Goal: Entertainment & Leisure: Consume media (video, audio)

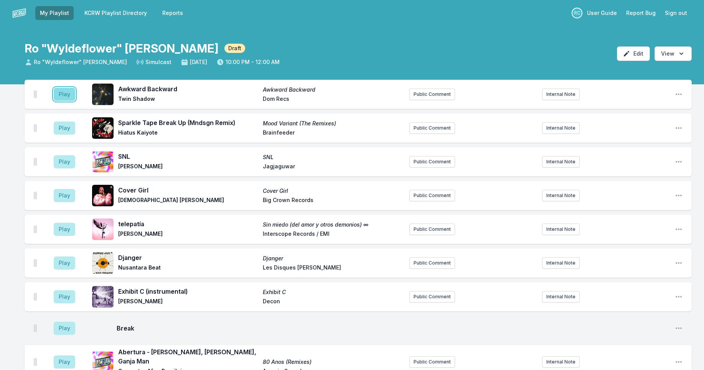
click at [60, 93] on button "Play" at bounding box center [64, 94] width 21 height 13
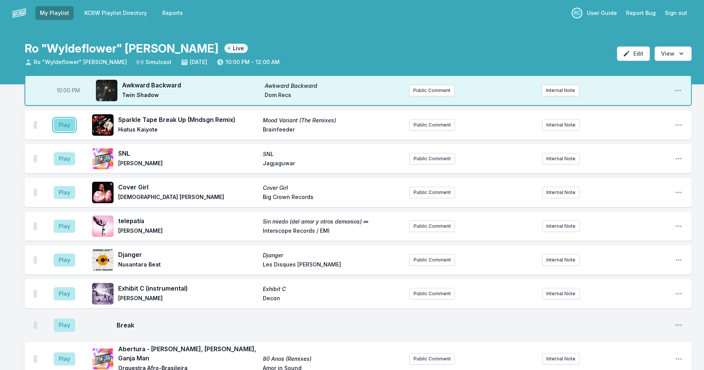
click at [67, 124] on button "Play" at bounding box center [64, 125] width 21 height 13
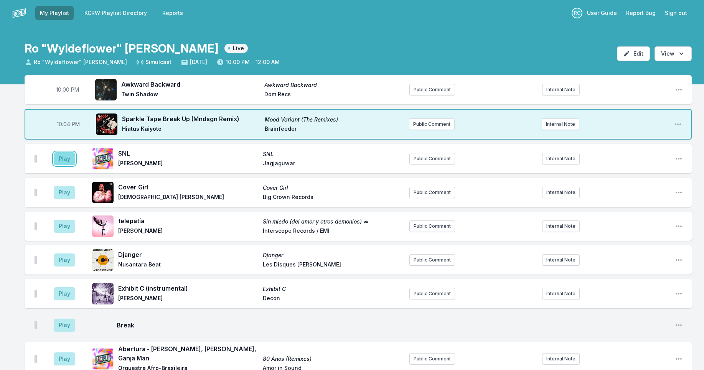
click at [59, 162] on button "Play" at bounding box center [64, 158] width 21 height 13
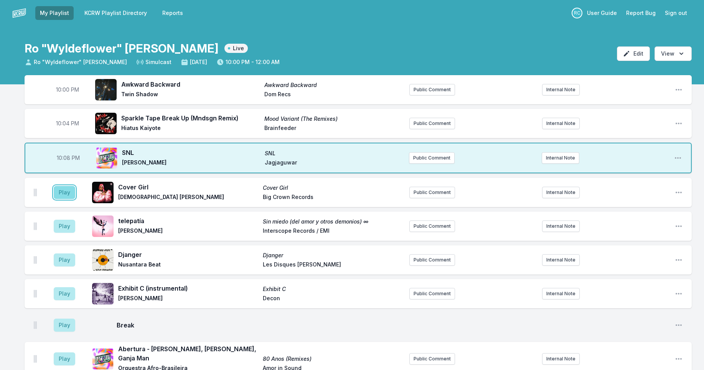
click at [62, 193] on button "Play" at bounding box center [64, 192] width 21 height 13
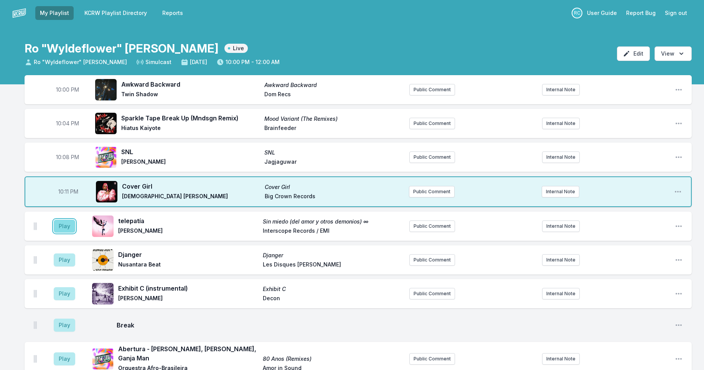
click at [61, 229] on button "Play" at bounding box center [64, 226] width 21 height 13
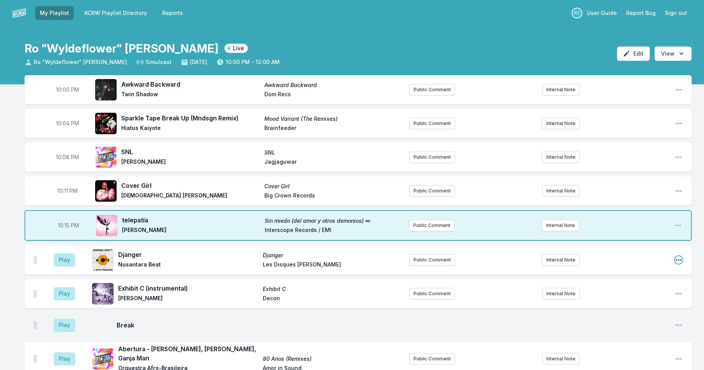
click at [678, 260] on icon "Open playlist item options" at bounding box center [679, 260] width 6 height 2
click at [653, 299] on button "Delete Entry" at bounding box center [640, 303] width 86 height 14
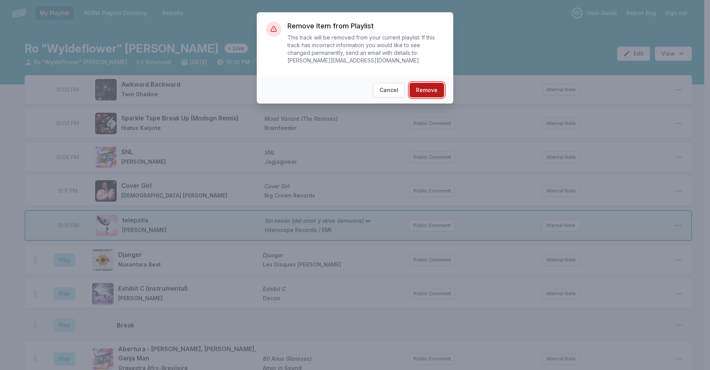
click at [429, 89] on button "Remove" at bounding box center [426, 90] width 35 height 15
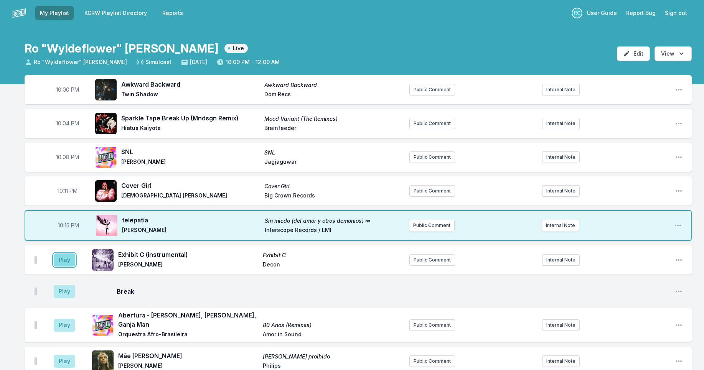
click at [67, 258] on button "Play" at bounding box center [64, 260] width 21 height 13
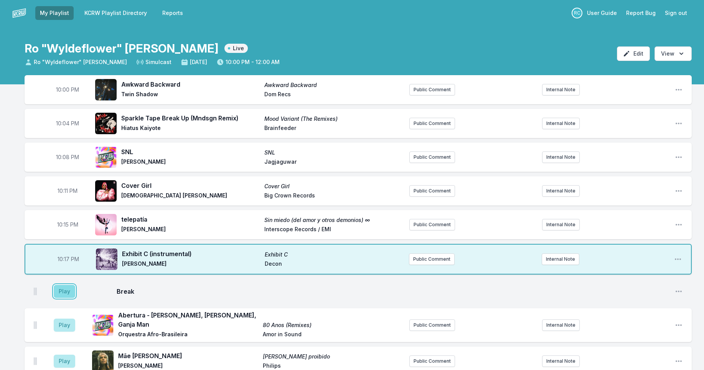
click at [66, 292] on button "Play" at bounding box center [64, 291] width 21 height 13
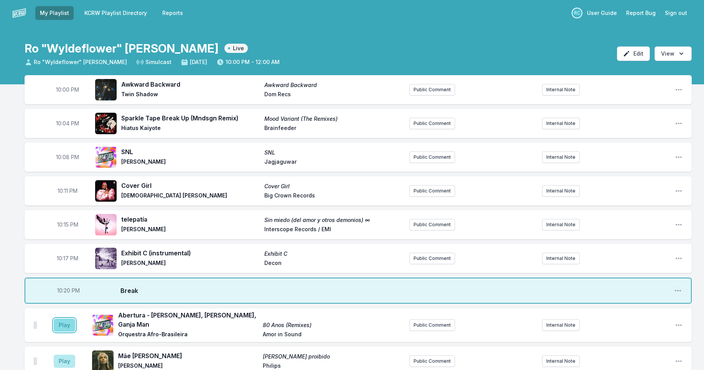
click at [58, 324] on button "Play" at bounding box center [64, 325] width 21 height 13
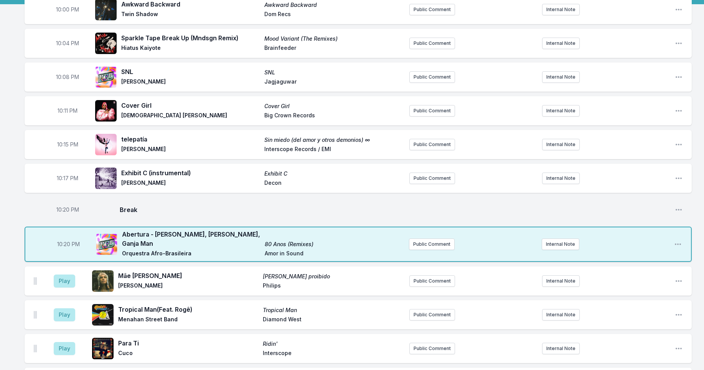
scroll to position [81, 0]
click at [66, 278] on button "Play" at bounding box center [64, 280] width 21 height 13
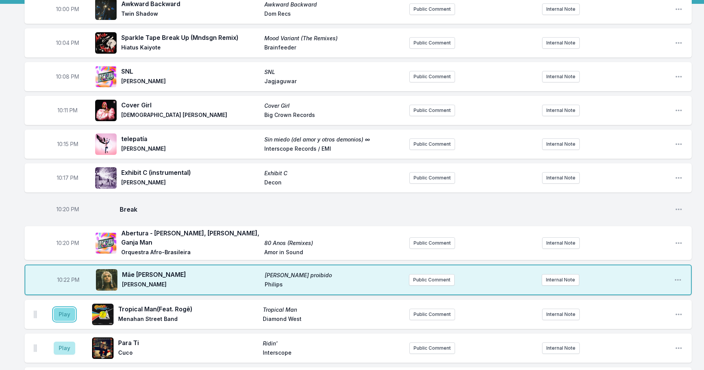
click at [62, 308] on button "Play" at bounding box center [64, 314] width 21 height 13
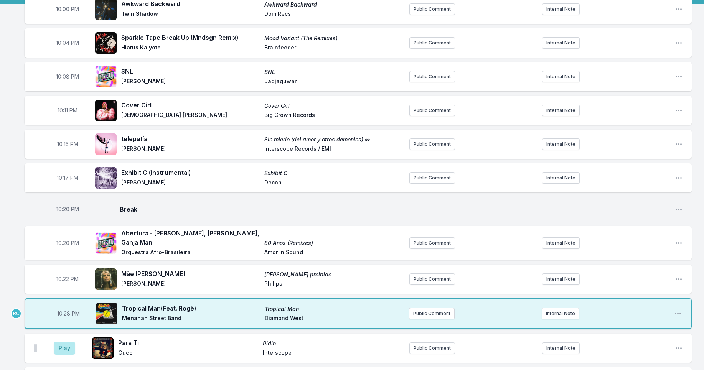
click at [68, 310] on span "10:28 PM" at bounding box center [68, 314] width 23 height 8
click at [60, 309] on input "22:28" at bounding box center [68, 314] width 43 height 15
type input "22:26"
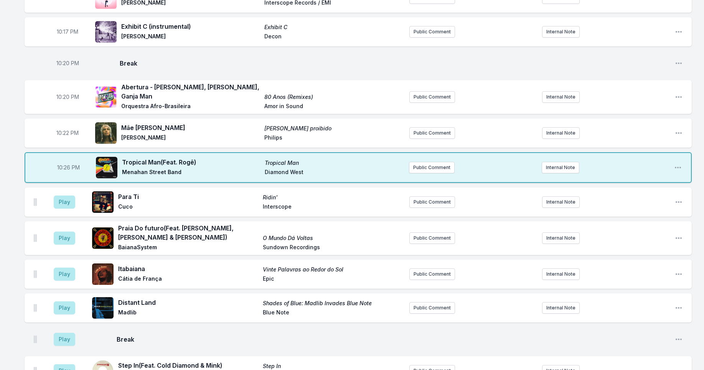
scroll to position [235, 0]
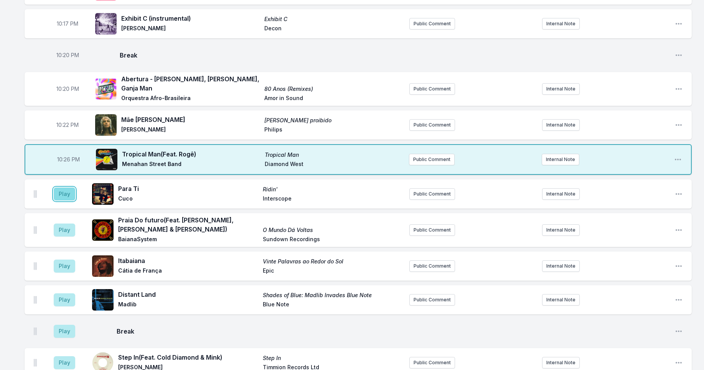
click at [71, 189] on button "Play" at bounding box center [64, 194] width 21 height 13
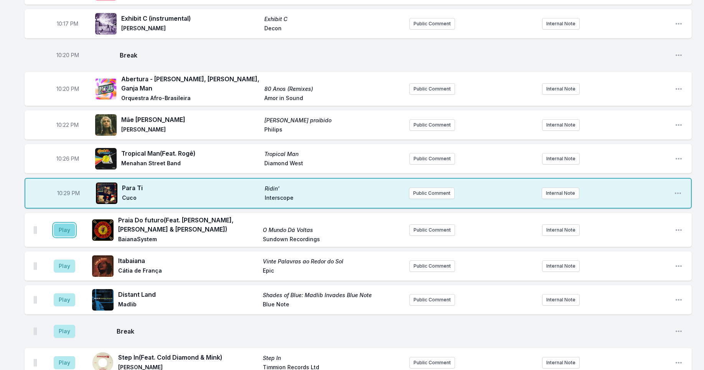
click at [70, 228] on button "Play" at bounding box center [64, 230] width 21 height 13
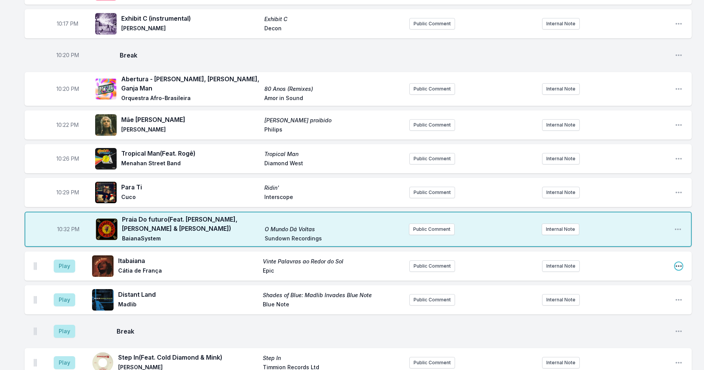
click at [677, 264] on icon "Open playlist item options" at bounding box center [679, 266] width 8 height 8
click at [627, 306] on button "Delete Entry" at bounding box center [640, 309] width 86 height 14
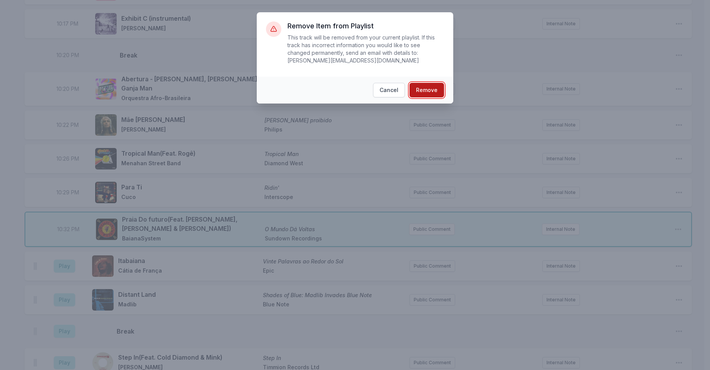
click at [429, 93] on button "Remove" at bounding box center [426, 90] width 35 height 15
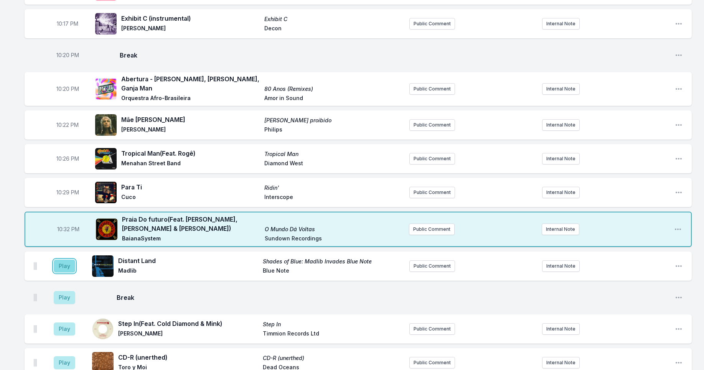
click at [64, 263] on button "Play" at bounding box center [64, 266] width 21 height 13
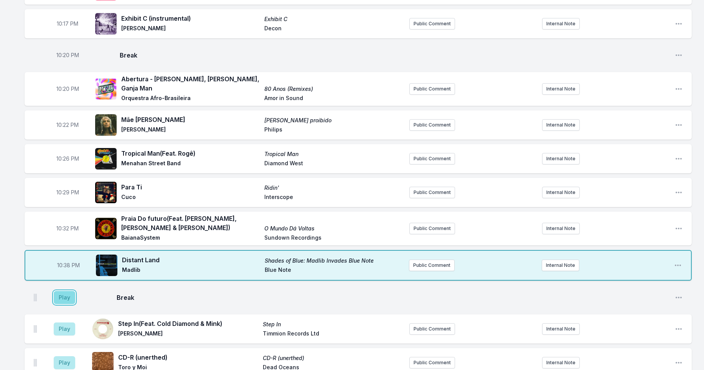
click at [61, 297] on button "Play" at bounding box center [64, 297] width 21 height 13
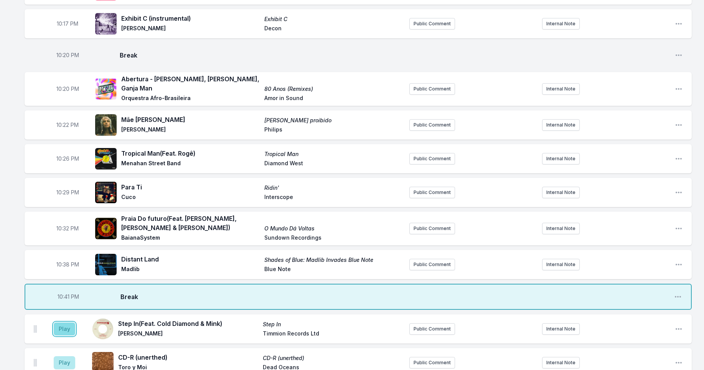
click at [73, 323] on button "Play" at bounding box center [64, 329] width 21 height 13
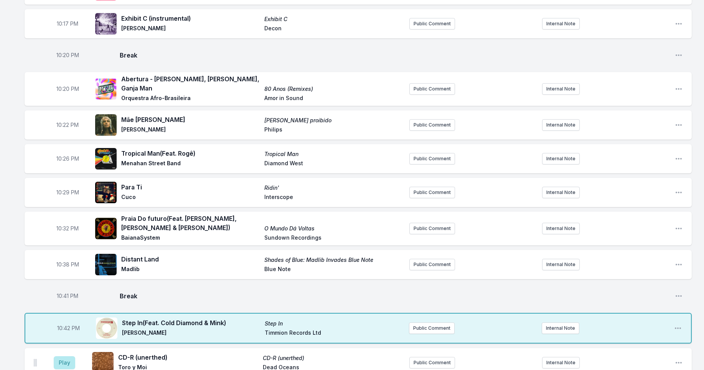
click at [68, 325] on span "10:42 PM" at bounding box center [68, 329] width 23 height 8
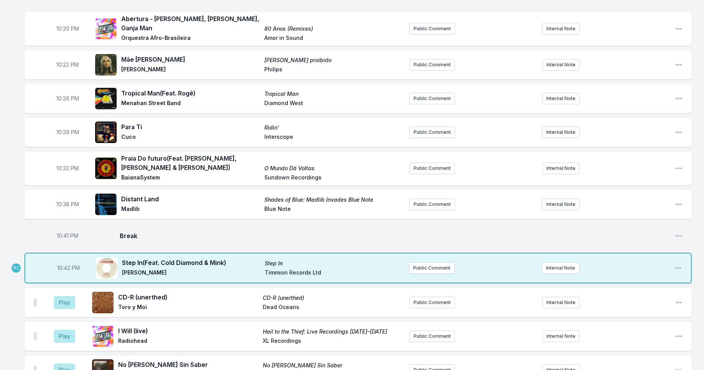
scroll to position [297, 0]
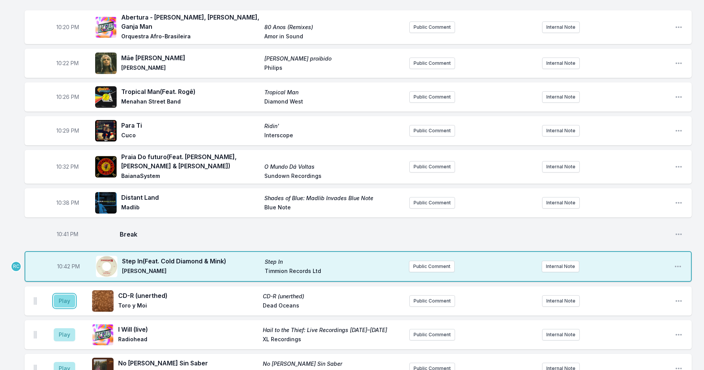
click at [61, 299] on button "Play" at bounding box center [64, 301] width 21 height 13
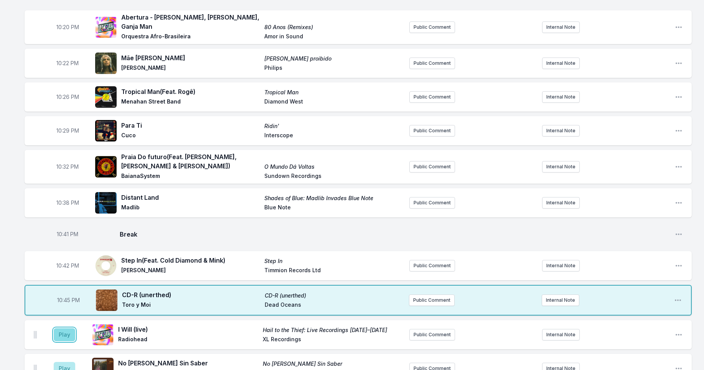
click at [59, 332] on button "Play" at bounding box center [64, 334] width 21 height 13
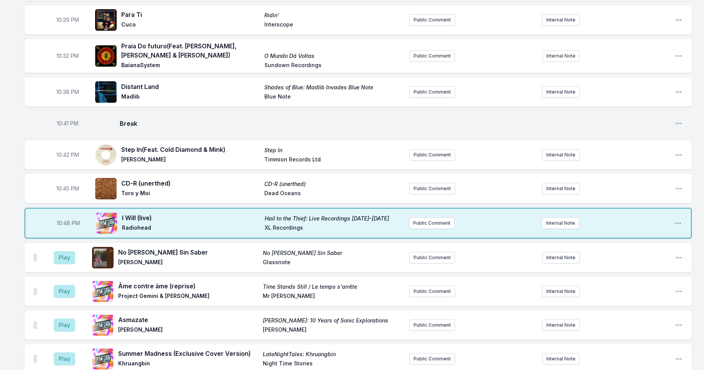
scroll to position [412, 0]
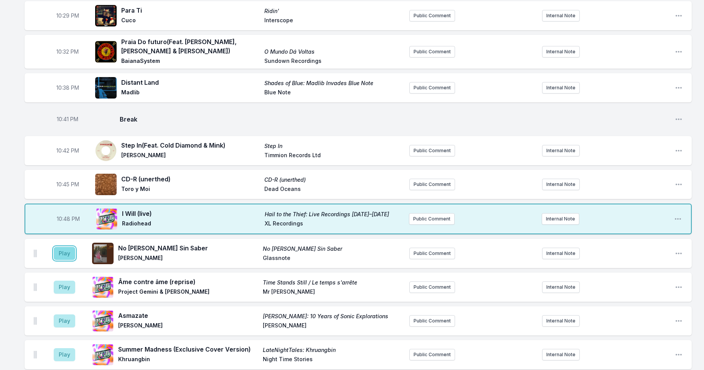
click at [61, 248] on button "Play" at bounding box center [64, 253] width 21 height 13
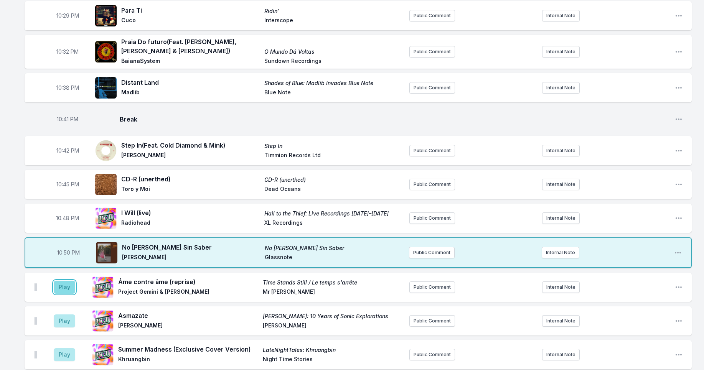
click at [64, 283] on button "Play" at bounding box center [64, 287] width 21 height 13
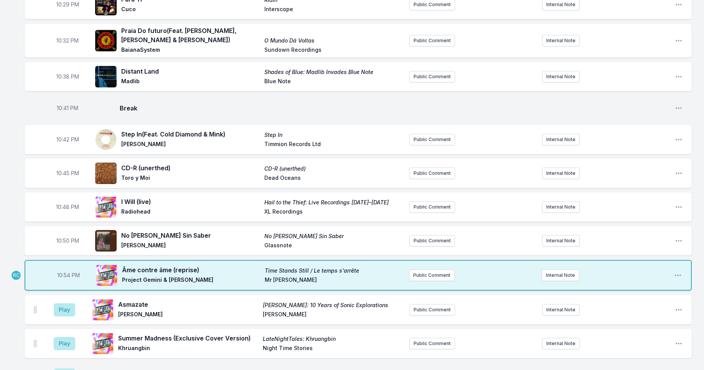
scroll to position [441, 0]
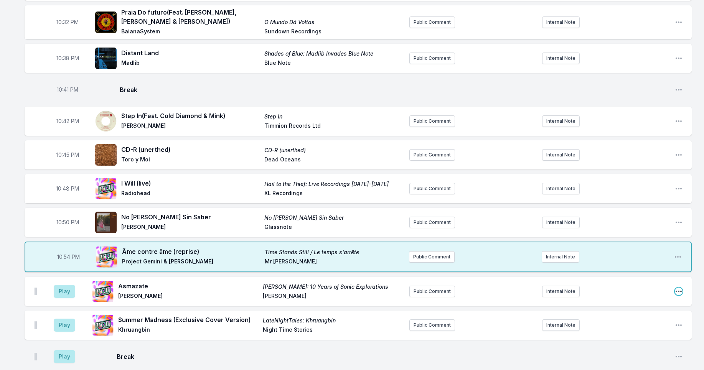
click at [680, 288] on icon "Open playlist item options" at bounding box center [679, 292] width 8 height 8
click at [623, 328] on button "Delete Entry" at bounding box center [640, 335] width 86 height 14
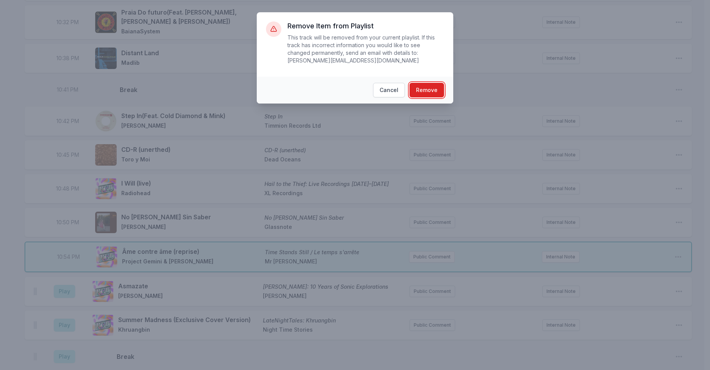
drag, startPoint x: 425, startPoint y: 89, endPoint x: 442, endPoint y: 106, distance: 23.9
click at [425, 89] on button "Remove" at bounding box center [426, 90] width 35 height 15
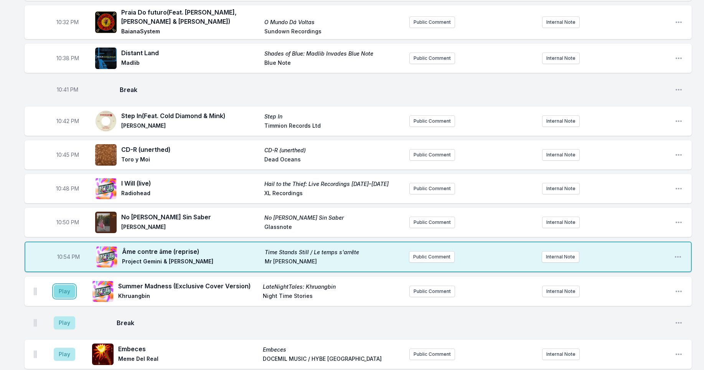
click at [59, 288] on button "Play" at bounding box center [64, 291] width 21 height 13
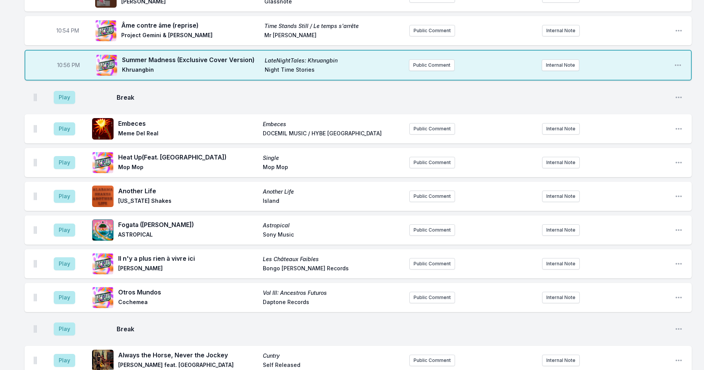
scroll to position [628, 0]
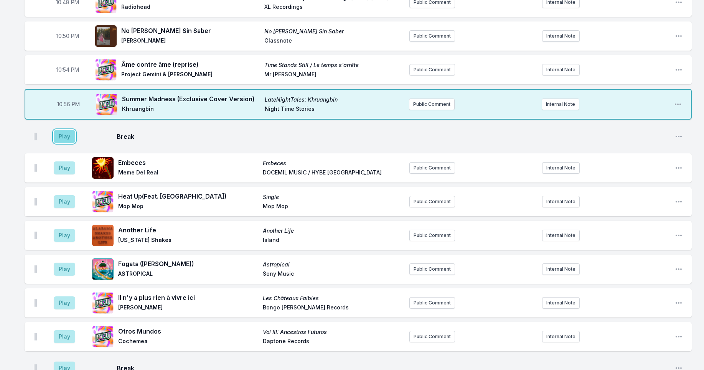
click at [68, 130] on button "Play" at bounding box center [64, 136] width 21 height 13
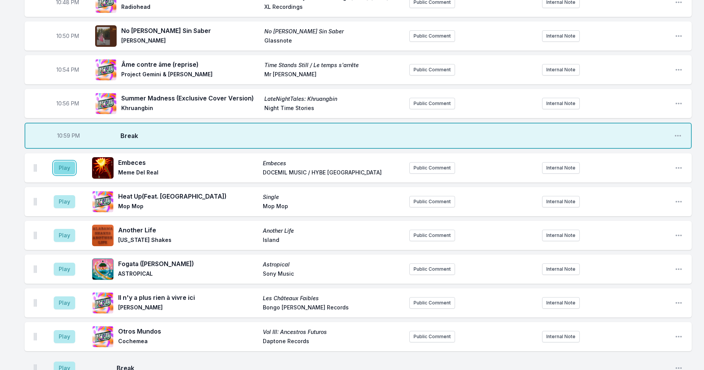
click at [61, 165] on button "Play" at bounding box center [64, 168] width 21 height 13
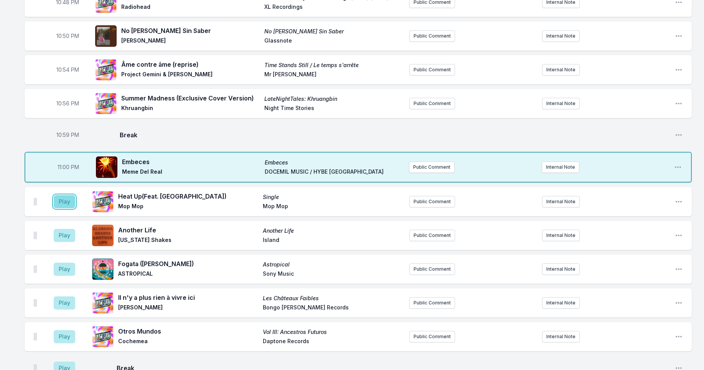
click at [59, 195] on button "Play" at bounding box center [64, 201] width 21 height 13
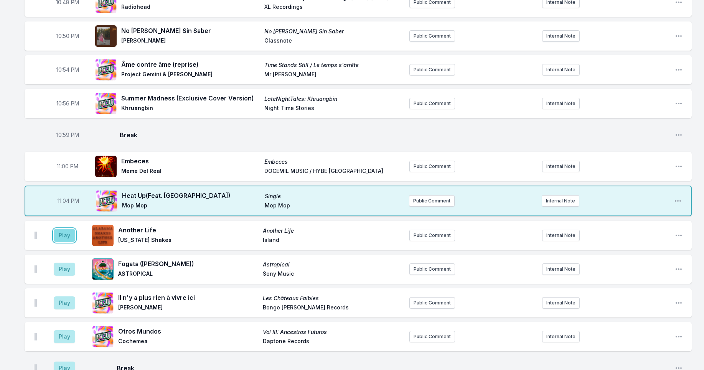
click at [58, 229] on button "Play" at bounding box center [64, 235] width 21 height 13
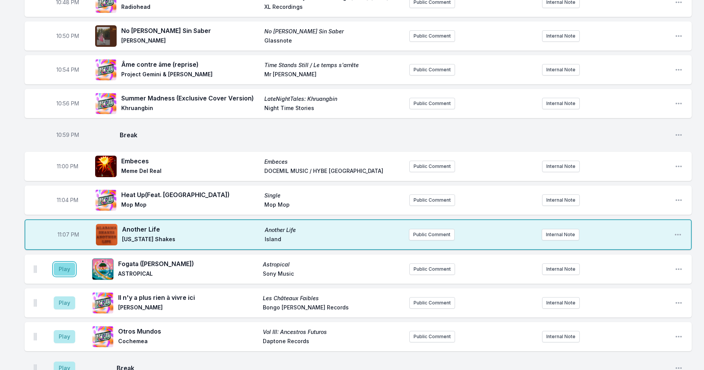
click at [66, 263] on button "Play" at bounding box center [64, 269] width 21 height 13
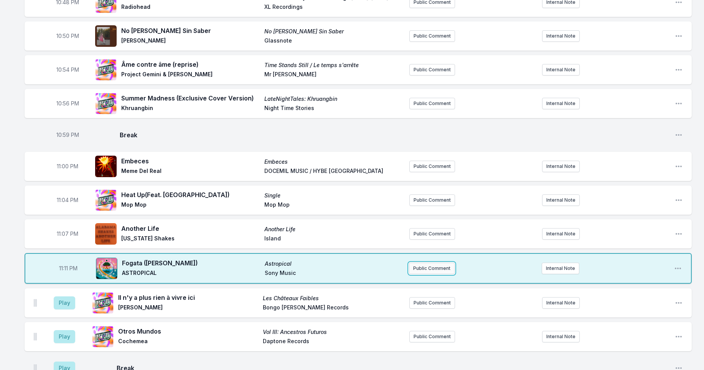
click at [434, 263] on button "Public Comment" at bounding box center [432, 269] width 46 height 12
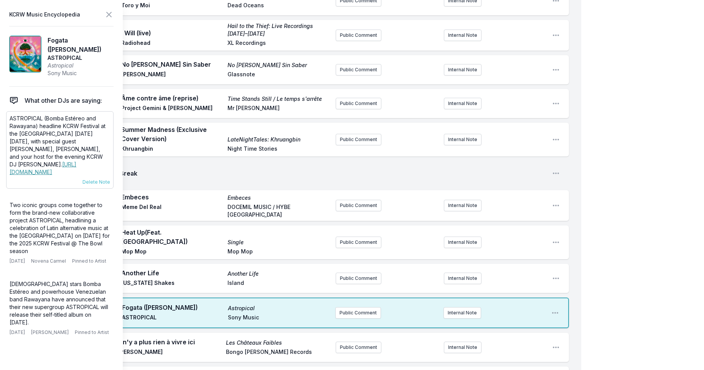
drag, startPoint x: 40, startPoint y: 182, endPoint x: 12, endPoint y: 117, distance: 71.0
click at [10, 115] on p "ASTROPICAL (Bomba Estéreo and Rawayana) headline KCRW Festival at the [GEOGRAPH…" at bounding box center [60, 145] width 101 height 61
copy p "ASTROPICAL (Bomba Estéreo and Rawayana) headline KCRW Festival at the [GEOGRAPH…"
click at [307, 314] on span "Sony Music" at bounding box center [278, 318] width 101 height 9
click at [356, 307] on button "Public Comment" at bounding box center [358, 313] width 46 height 12
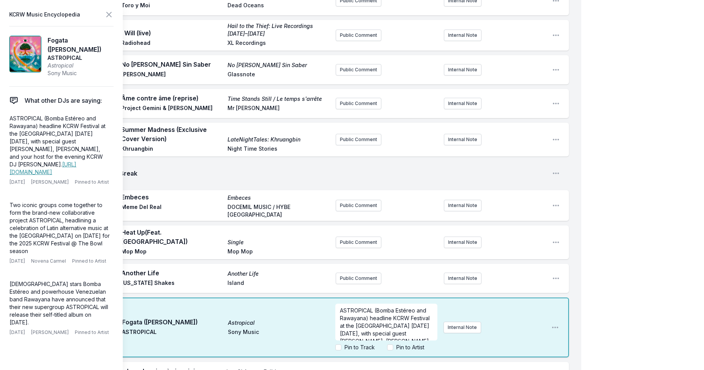
scroll to position [46, 0]
click at [390, 345] on input "Pin to Artist" at bounding box center [390, 348] width 6 height 6
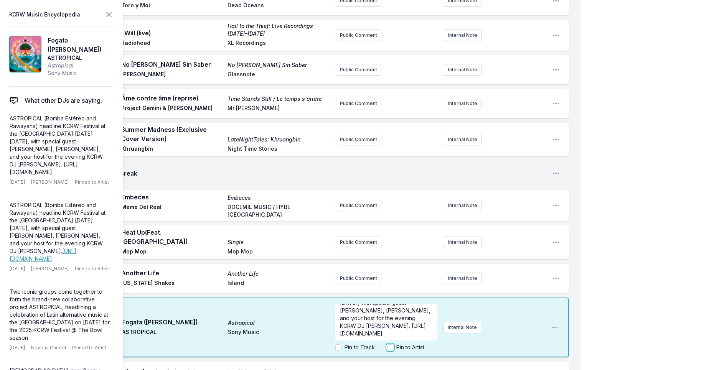
checkbox input "true"
click at [110, 15] on icon at bounding box center [109, 14] width 5 height 5
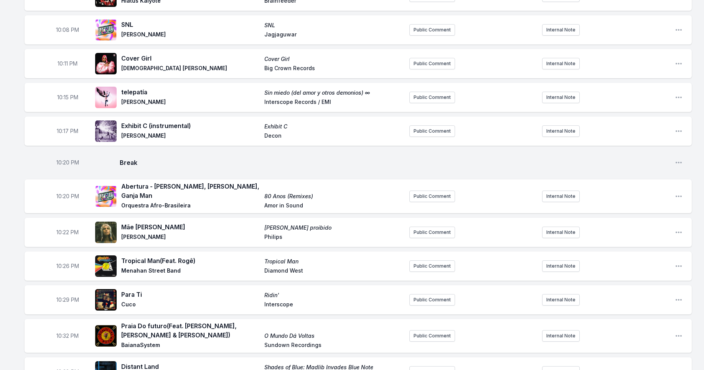
scroll to position [132, 0]
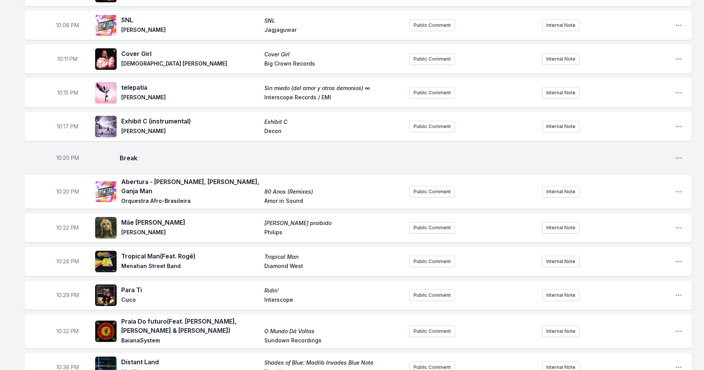
click at [168, 283] on div "Para Ti Ridin' Cuco Interscope" at bounding box center [249, 295] width 308 height 25
click at [153, 285] on span "Para Ti" at bounding box center [190, 289] width 139 height 9
click at [427, 293] on button "Public Comment" at bounding box center [432, 296] width 46 height 12
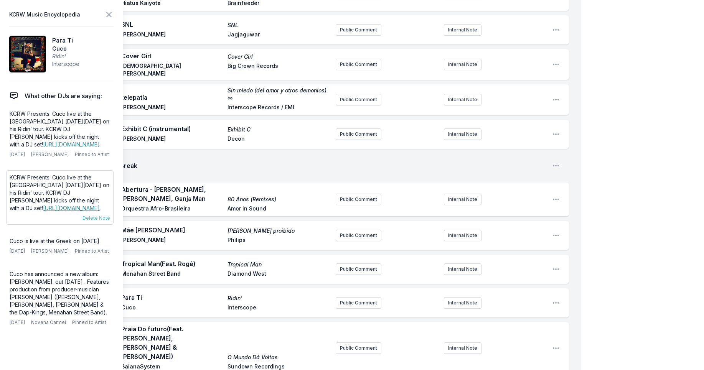
drag, startPoint x: 32, startPoint y: 241, endPoint x: 8, endPoint y: 196, distance: 51.5
click at [8, 196] on div "KCRW Presents: Cuco live at the [GEOGRAPHIC_DATA] [DATE][DATE] on his Ridin’ to…" at bounding box center [59, 197] width 107 height 54
copy p "KCRW Presents: Cuco live at the [GEOGRAPHIC_DATA] [DATE][DATE] on his Ridin’ to…"
click at [267, 175] on div "10:20 PM Break Open playlist item options" at bounding box center [297, 165] width 545 height 25
click at [109, 15] on icon at bounding box center [108, 14] width 9 height 9
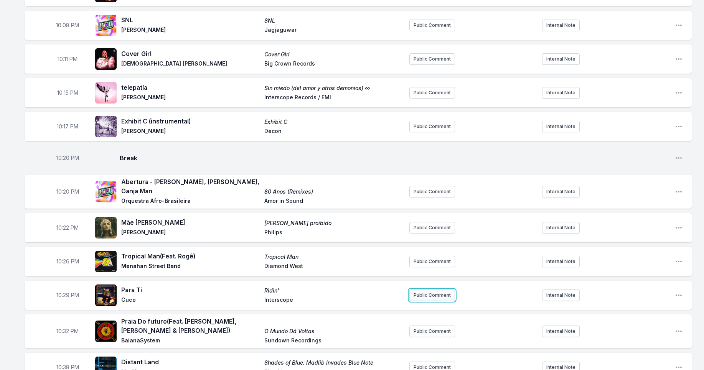
click at [445, 292] on button "Public Comment" at bounding box center [432, 296] width 46 height 12
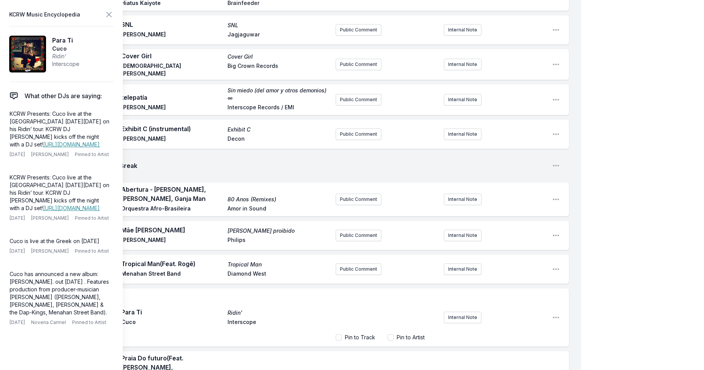
scroll to position [31, 0]
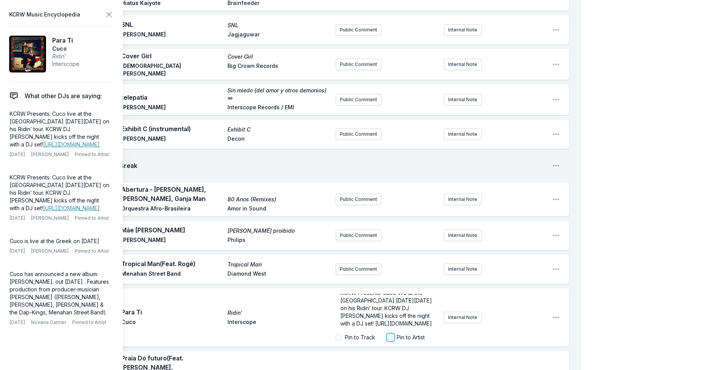
click at [389, 335] on input "Pin to Artist" at bounding box center [391, 338] width 6 height 6
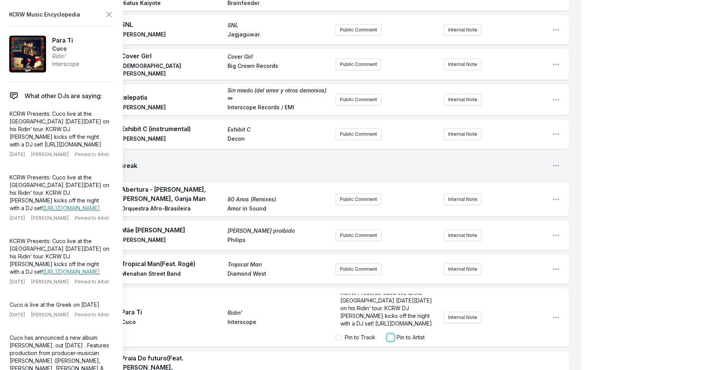
checkbox input "true"
drag, startPoint x: 110, startPoint y: 13, endPoint x: 118, endPoint y: 45, distance: 32.9
click at [110, 12] on icon at bounding box center [108, 14] width 9 height 9
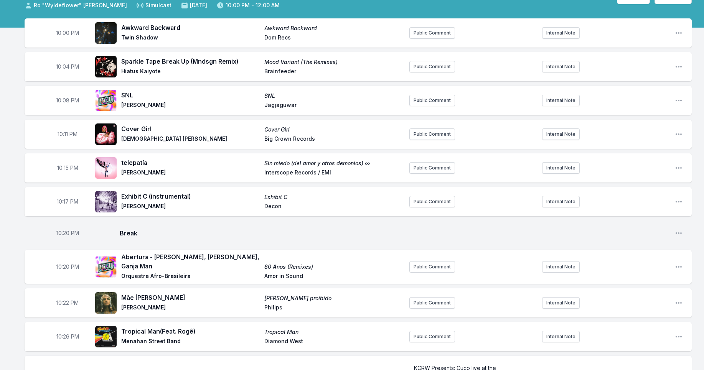
scroll to position [55, 0]
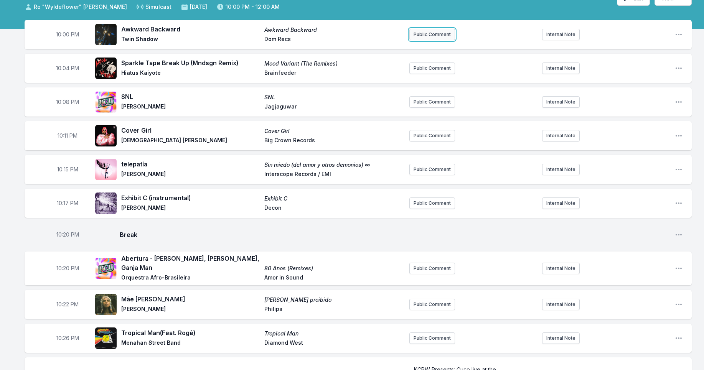
click at [440, 34] on button "Public Comment" at bounding box center [432, 35] width 46 height 12
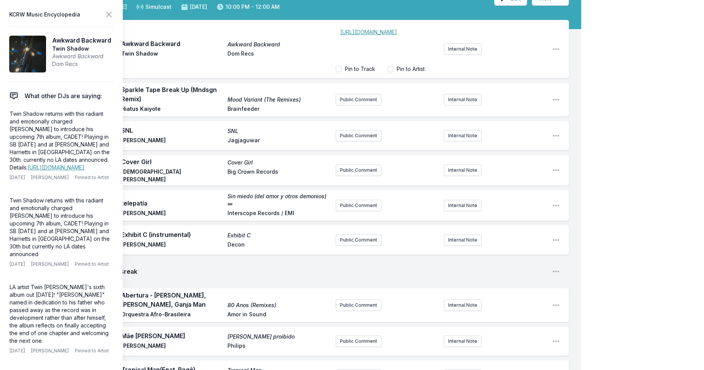
click at [340, 38] on div "﻿ [URL][DOMAIN_NAME] ﻿" at bounding box center [387, 43] width 102 height 37
click at [393, 67] on div "Pin to Artist" at bounding box center [406, 69] width 37 height 8
click at [391, 69] on input "Pin to Artist" at bounding box center [391, 69] width 6 height 6
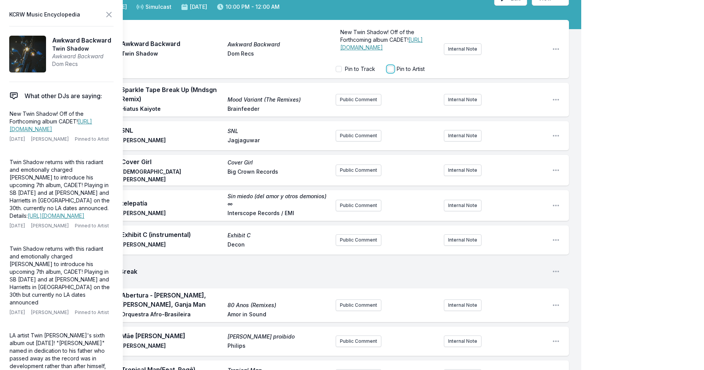
checkbox input "true"
click at [108, 12] on icon at bounding box center [108, 14] width 9 height 9
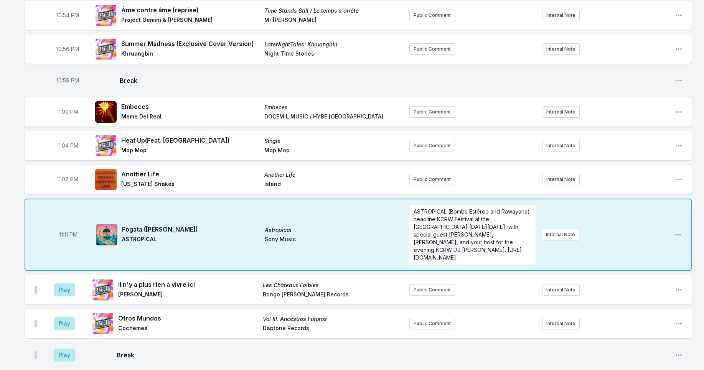
scroll to position [773, 0]
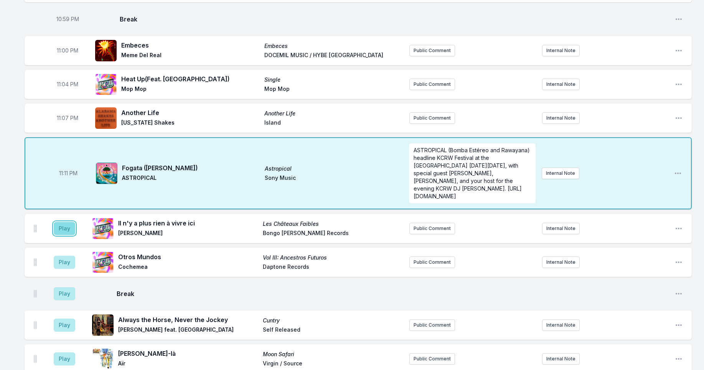
click at [61, 231] on button "Play" at bounding box center [64, 228] width 21 height 13
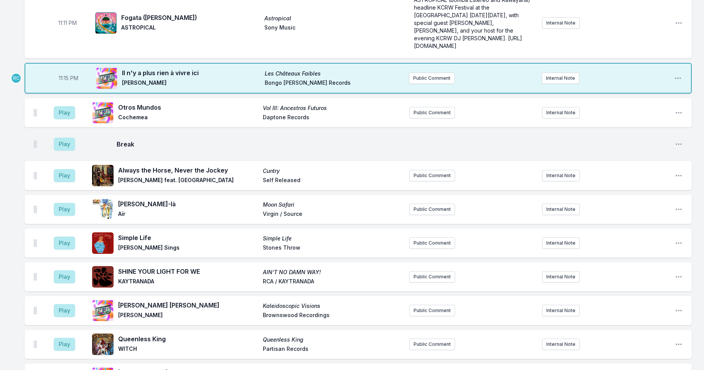
scroll to position [927, 0]
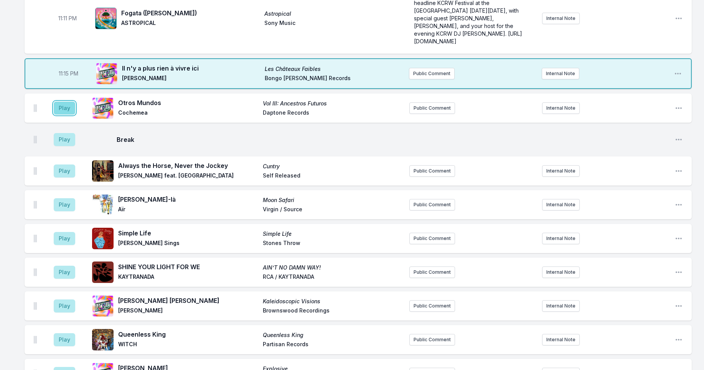
click at [63, 111] on button "Play" at bounding box center [64, 108] width 21 height 13
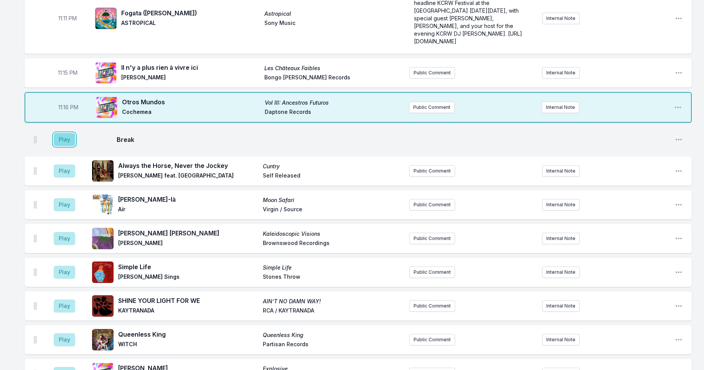
click at [62, 141] on button "Play" at bounding box center [64, 139] width 21 height 13
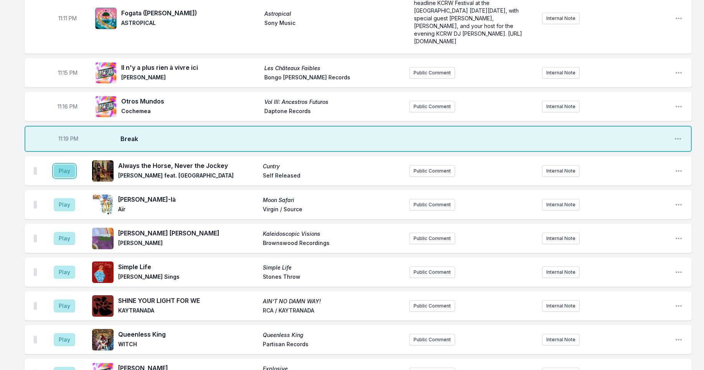
click at [60, 169] on button "Play" at bounding box center [64, 171] width 21 height 13
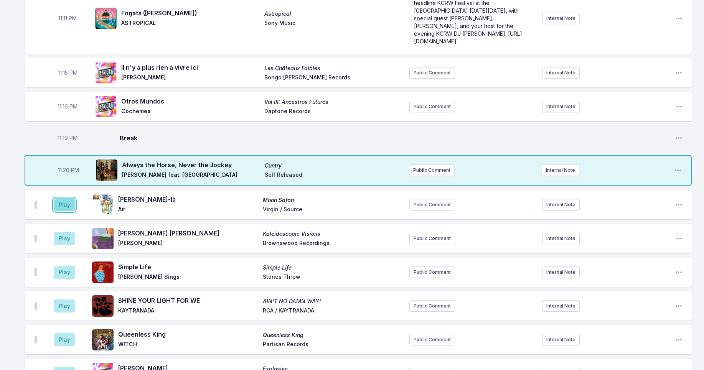
click at [63, 205] on button "Play" at bounding box center [64, 204] width 21 height 13
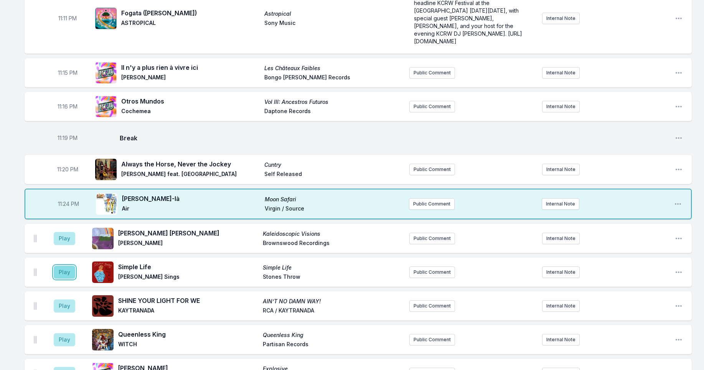
click at [65, 277] on button "Play" at bounding box center [64, 272] width 21 height 13
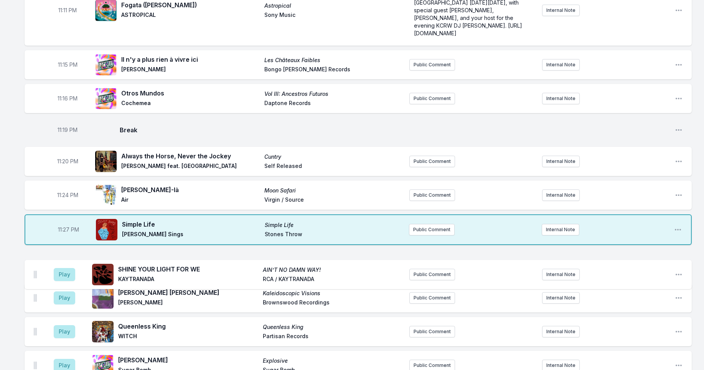
scroll to position [937, 0]
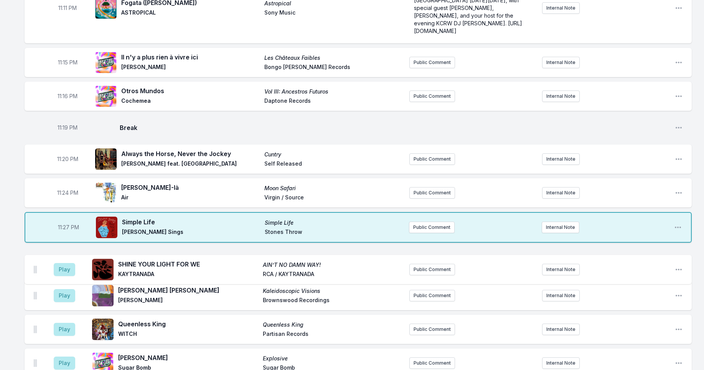
drag, startPoint x: 35, startPoint y: 311, endPoint x: 35, endPoint y: 267, distance: 44.1
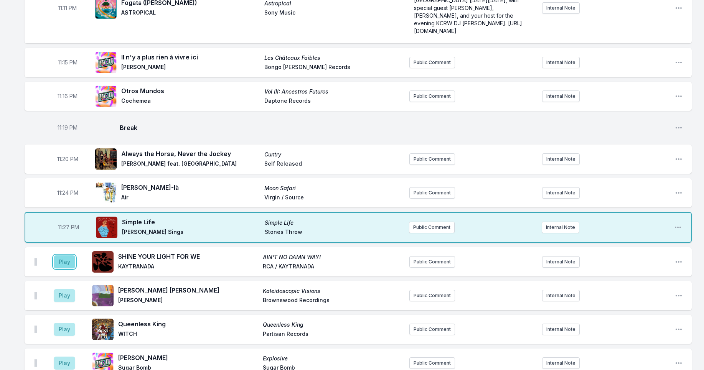
click at [64, 263] on button "Play" at bounding box center [64, 262] width 21 height 13
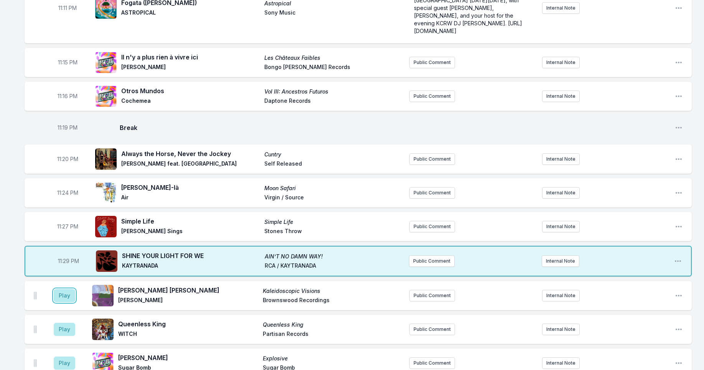
drag, startPoint x: 67, startPoint y: 296, endPoint x: 78, endPoint y: 337, distance: 42.1
click at [67, 296] on button "Play" at bounding box center [64, 295] width 21 height 13
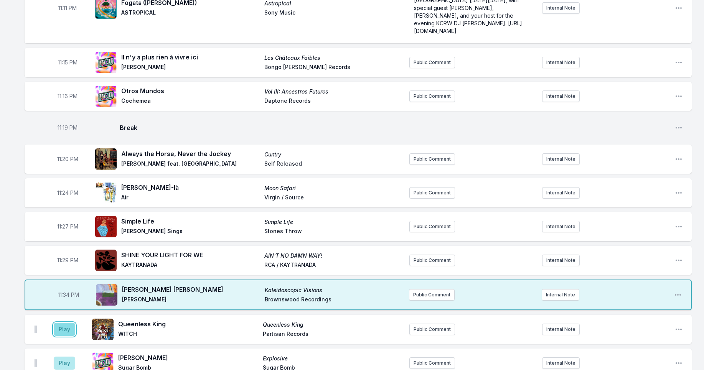
click at [64, 333] on button "Play" at bounding box center [64, 329] width 21 height 13
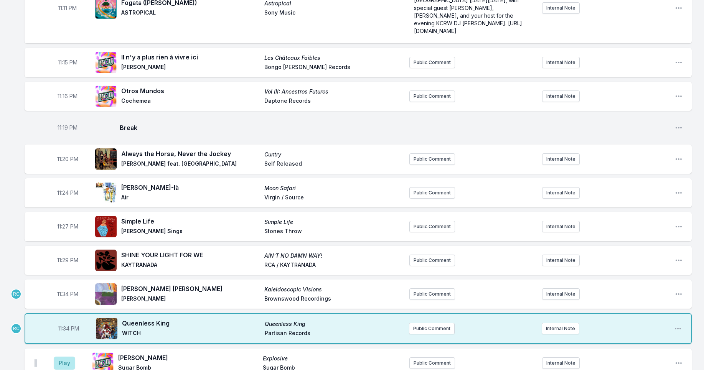
click at [66, 297] on span "11:34 PM" at bounding box center [67, 294] width 21 height 8
click at [59, 297] on input "23:34" at bounding box center [67, 294] width 43 height 15
type input "23:32"
click at [10, 259] on div "10:00 PM Awkward Backward Awkward Backward Twin Shadow Dom Recs New Twin Shadow…" at bounding box center [352, 6] width 704 height 1737
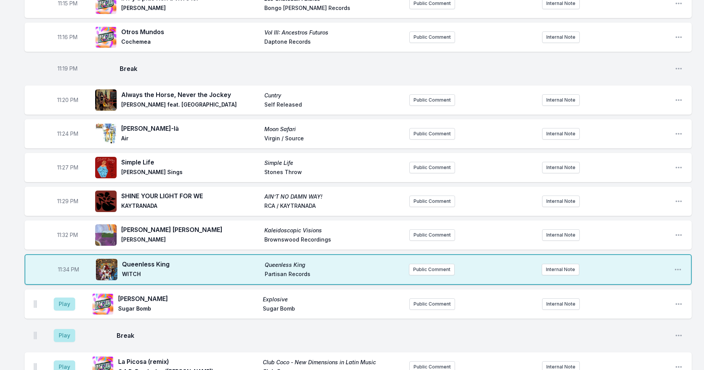
scroll to position [1086, 0]
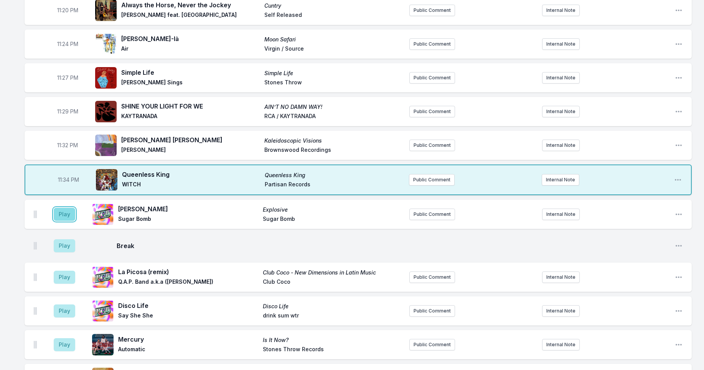
click at [68, 216] on button "Play" at bounding box center [64, 214] width 21 height 13
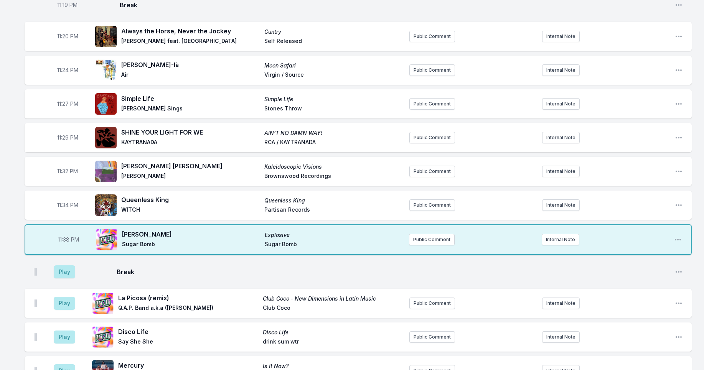
scroll to position [1059, 0]
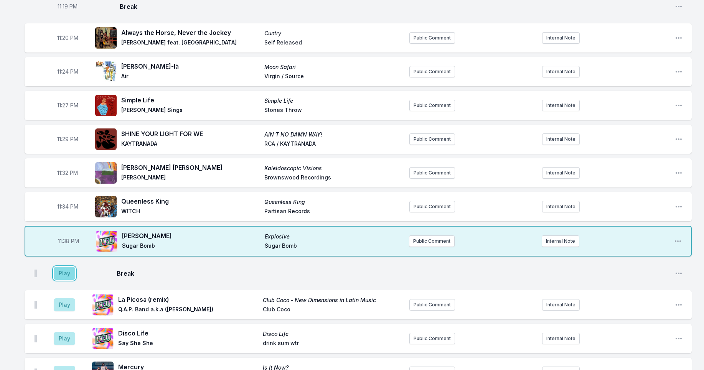
click at [68, 274] on button "Play" at bounding box center [64, 273] width 21 height 13
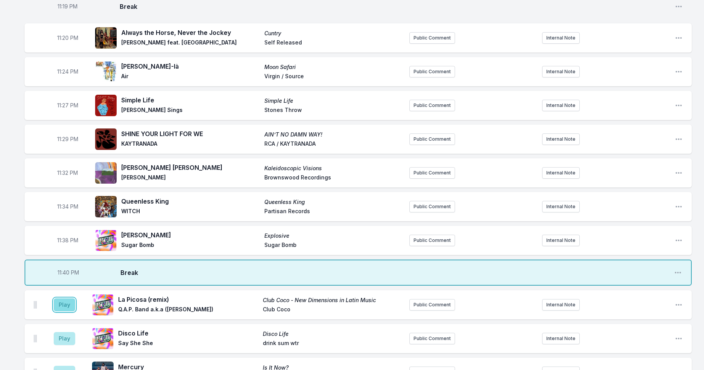
click at [63, 312] on button "Play" at bounding box center [64, 305] width 21 height 13
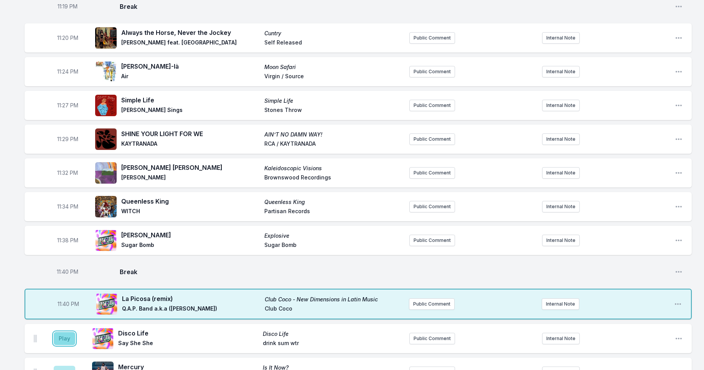
click at [65, 341] on button "Play" at bounding box center [64, 338] width 21 height 13
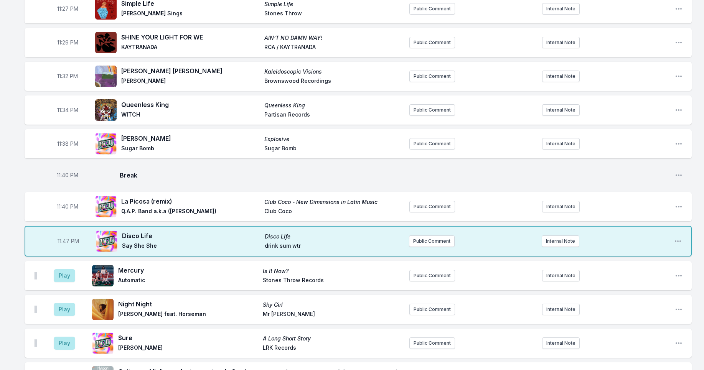
scroll to position [1161, 0]
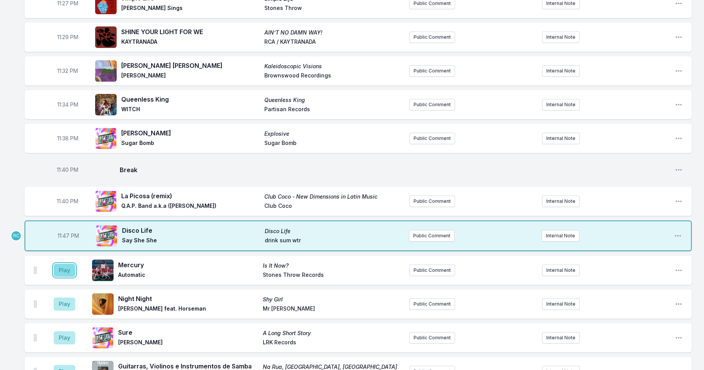
click at [60, 274] on button "Play" at bounding box center [64, 270] width 21 height 13
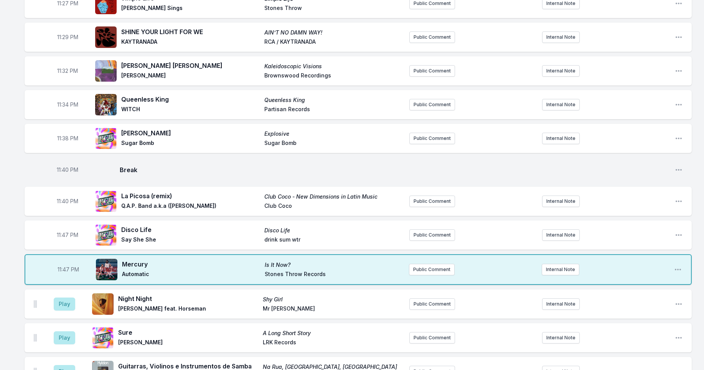
click at [65, 238] on span "11:47 PM" at bounding box center [67, 235] width 21 height 8
click at [61, 238] on input "23:47" at bounding box center [67, 235] width 43 height 15
type input "23:44"
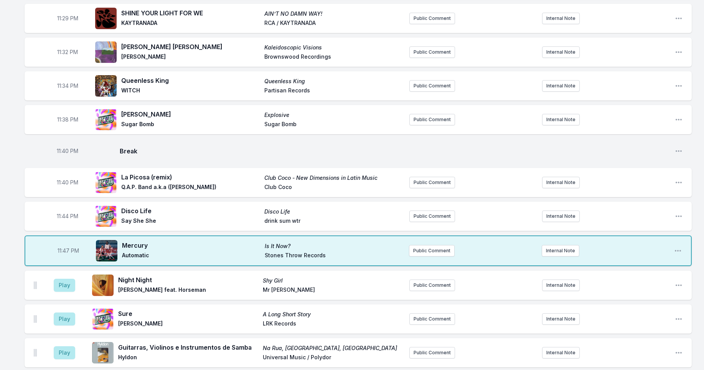
scroll to position [1182, 0]
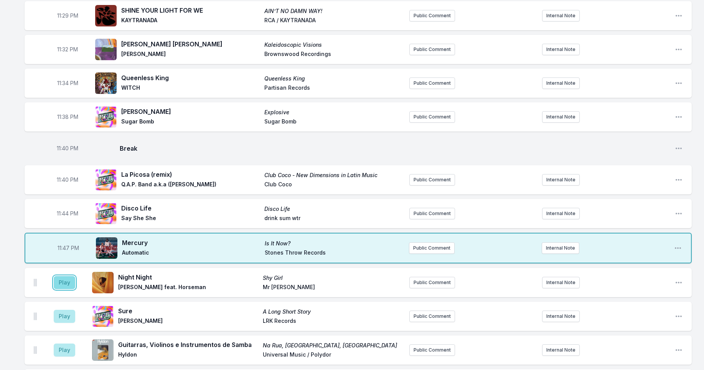
click at [70, 285] on button "Play" at bounding box center [64, 282] width 21 height 13
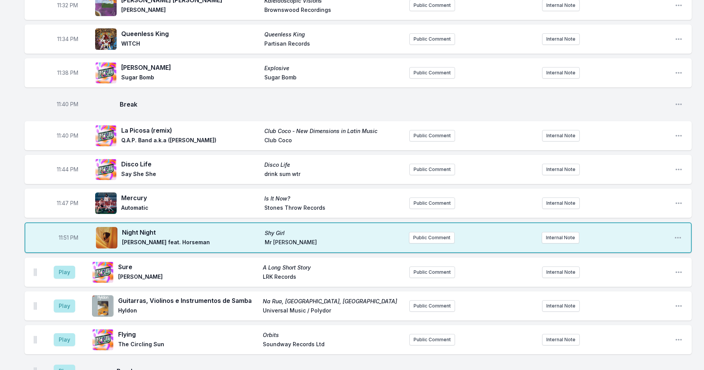
scroll to position [1228, 0]
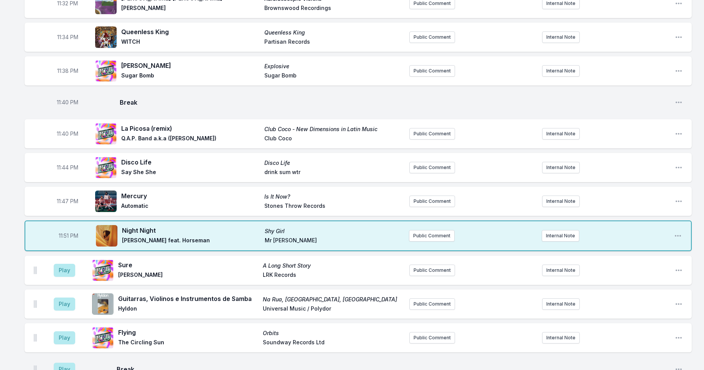
click at [673, 307] on div "Play Guitarras, Violinos e Instrumentos de Samba Na Rua, Na Chuva, Na Fazenda H…" at bounding box center [358, 304] width 667 height 29
click at [678, 305] on icon "Open playlist item options" at bounding box center [679, 305] width 6 height 2
click at [627, 351] on button "Delete Entry" at bounding box center [640, 347] width 86 height 14
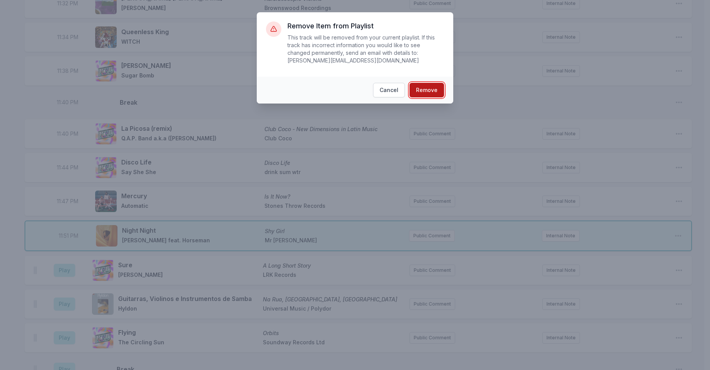
click at [427, 89] on button "Remove" at bounding box center [426, 90] width 35 height 15
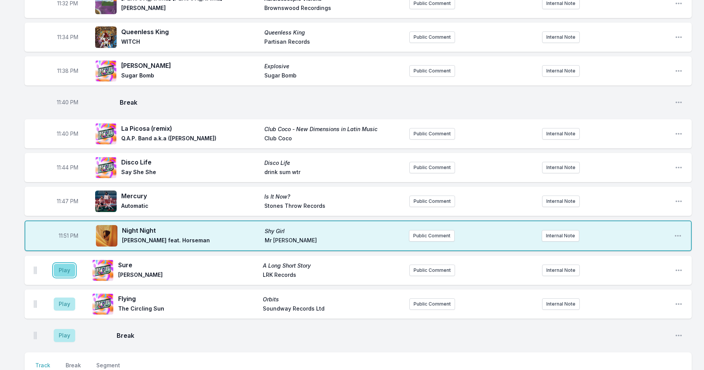
click at [65, 274] on button "Play" at bounding box center [64, 270] width 21 height 13
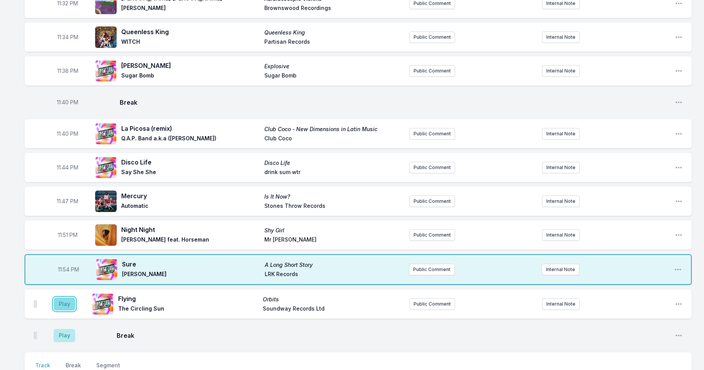
click at [57, 305] on button "Play" at bounding box center [64, 304] width 21 height 13
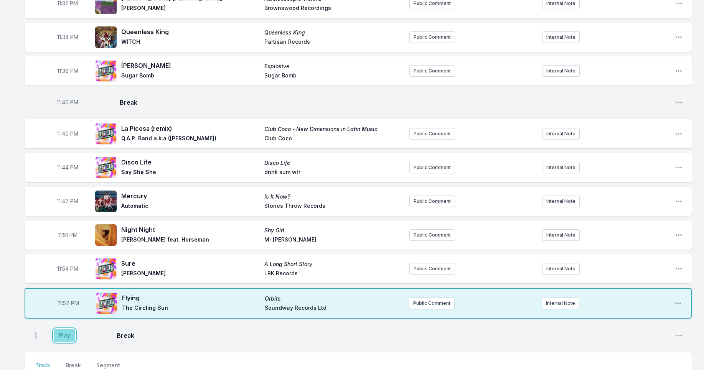
click at [68, 338] on button "Play" at bounding box center [64, 335] width 21 height 13
